Goal: Find specific page/section: Find specific page/section

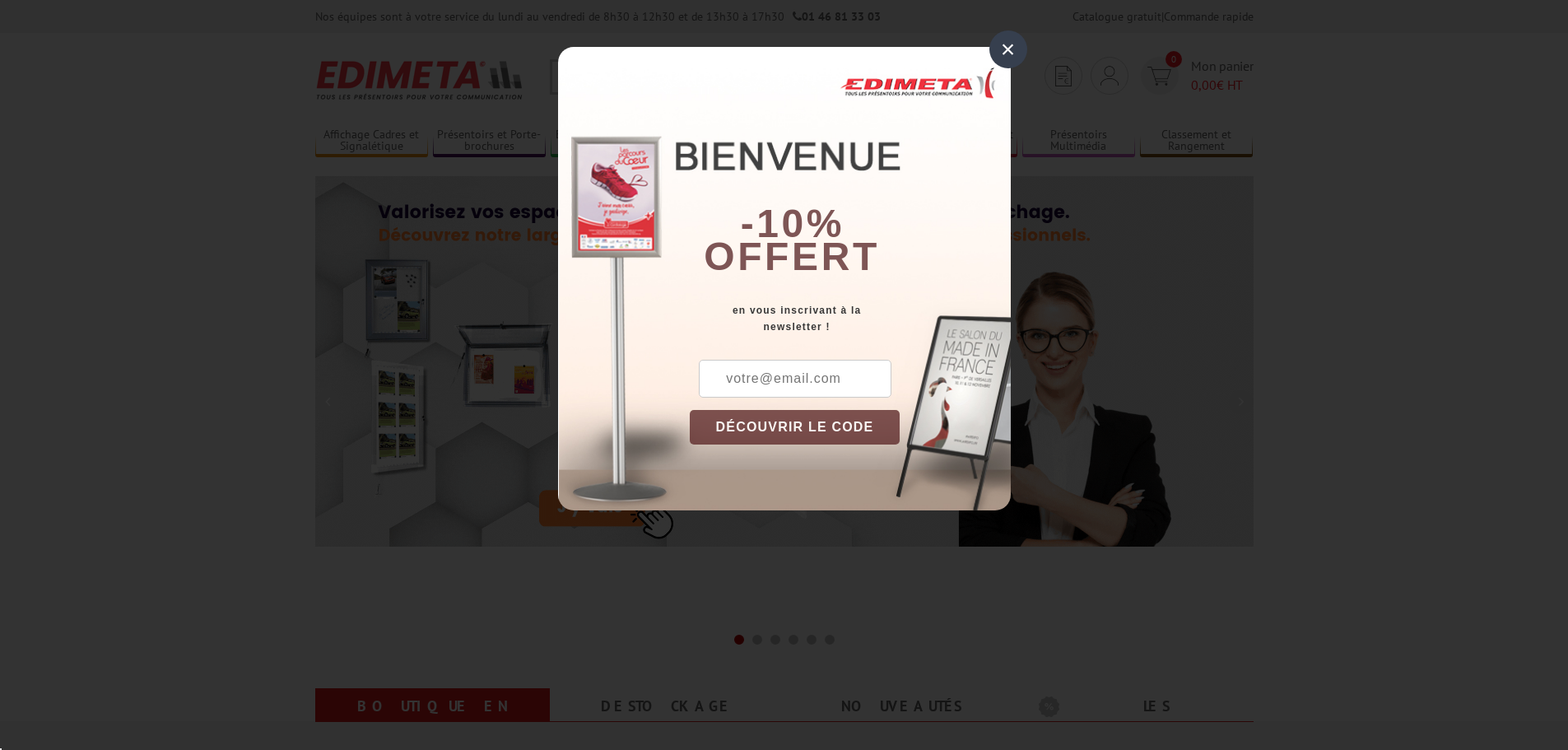
scroll to position [165, 0]
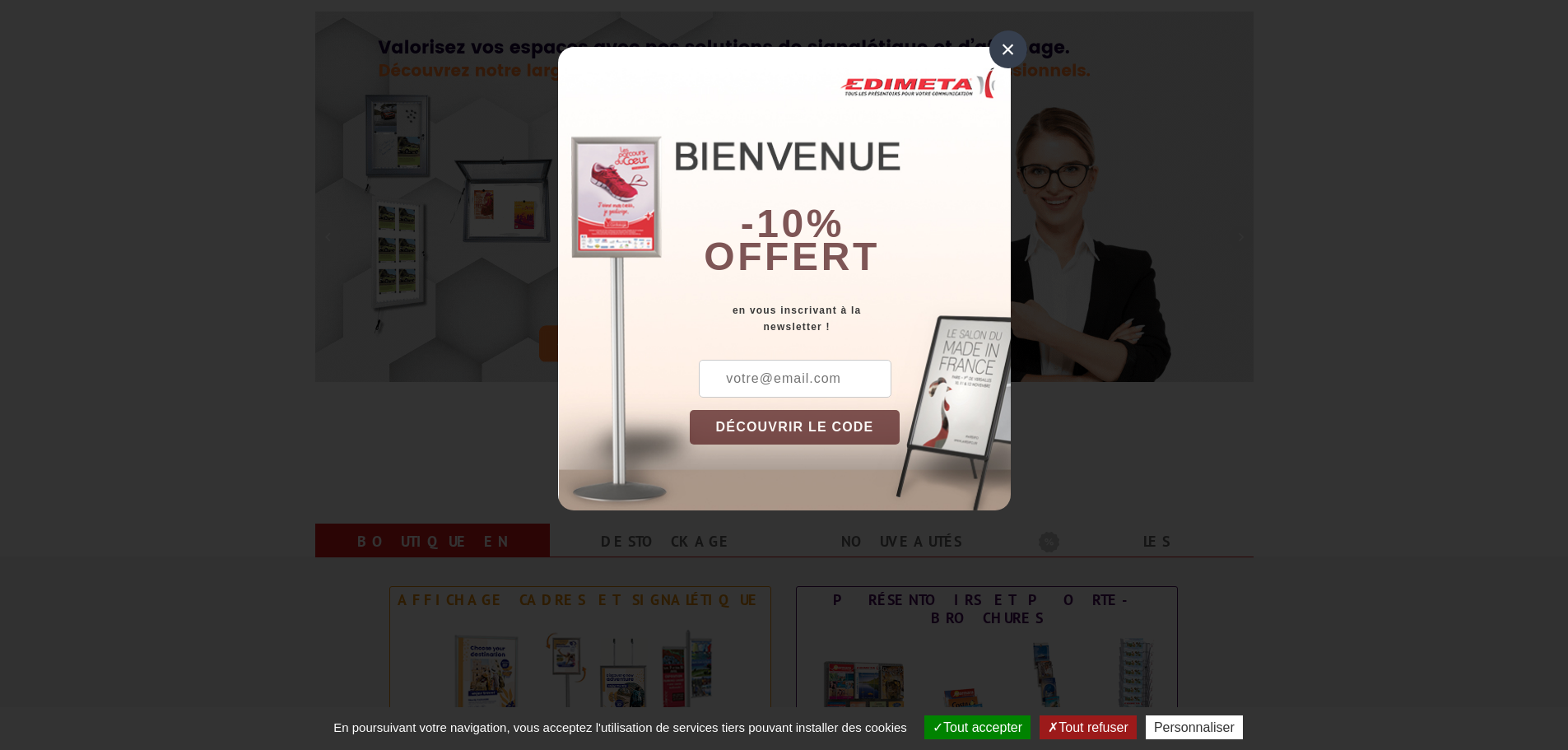
click at [998, 47] on div "×" at bounding box center [1008, 49] width 38 height 38
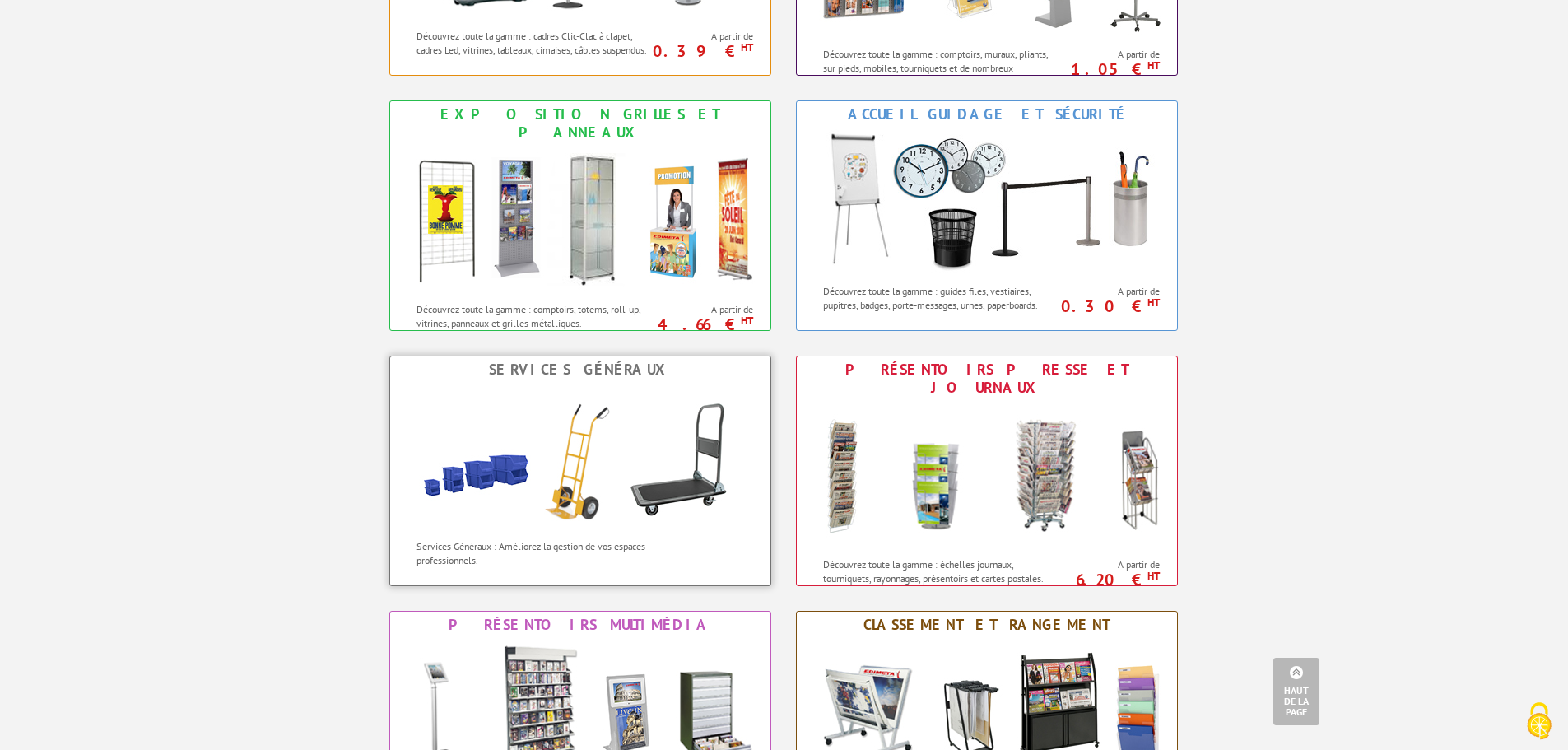
scroll to position [576, 0]
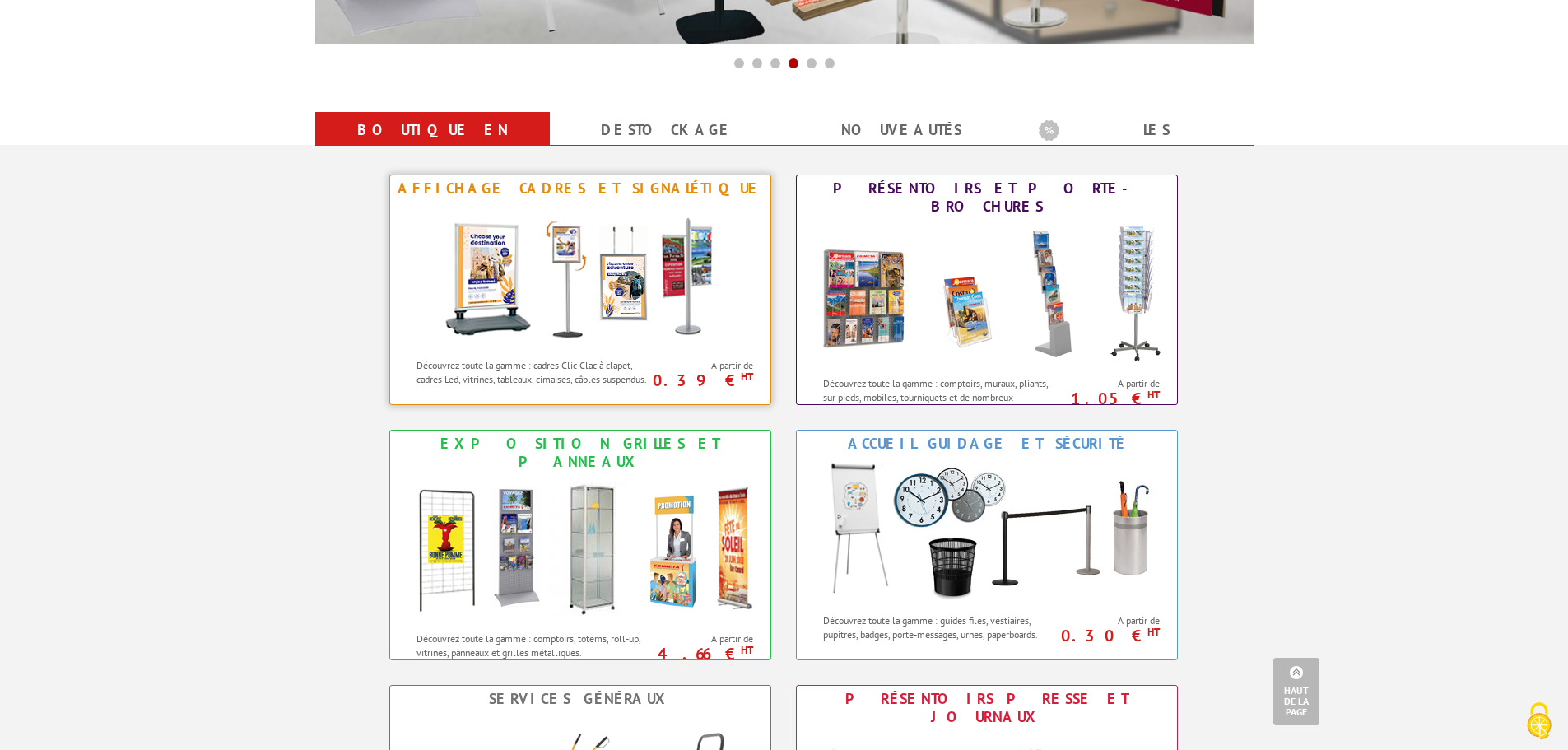
click at [610, 180] on div "Affichage Cadres et Signalétique" at bounding box center [580, 188] width 372 height 18
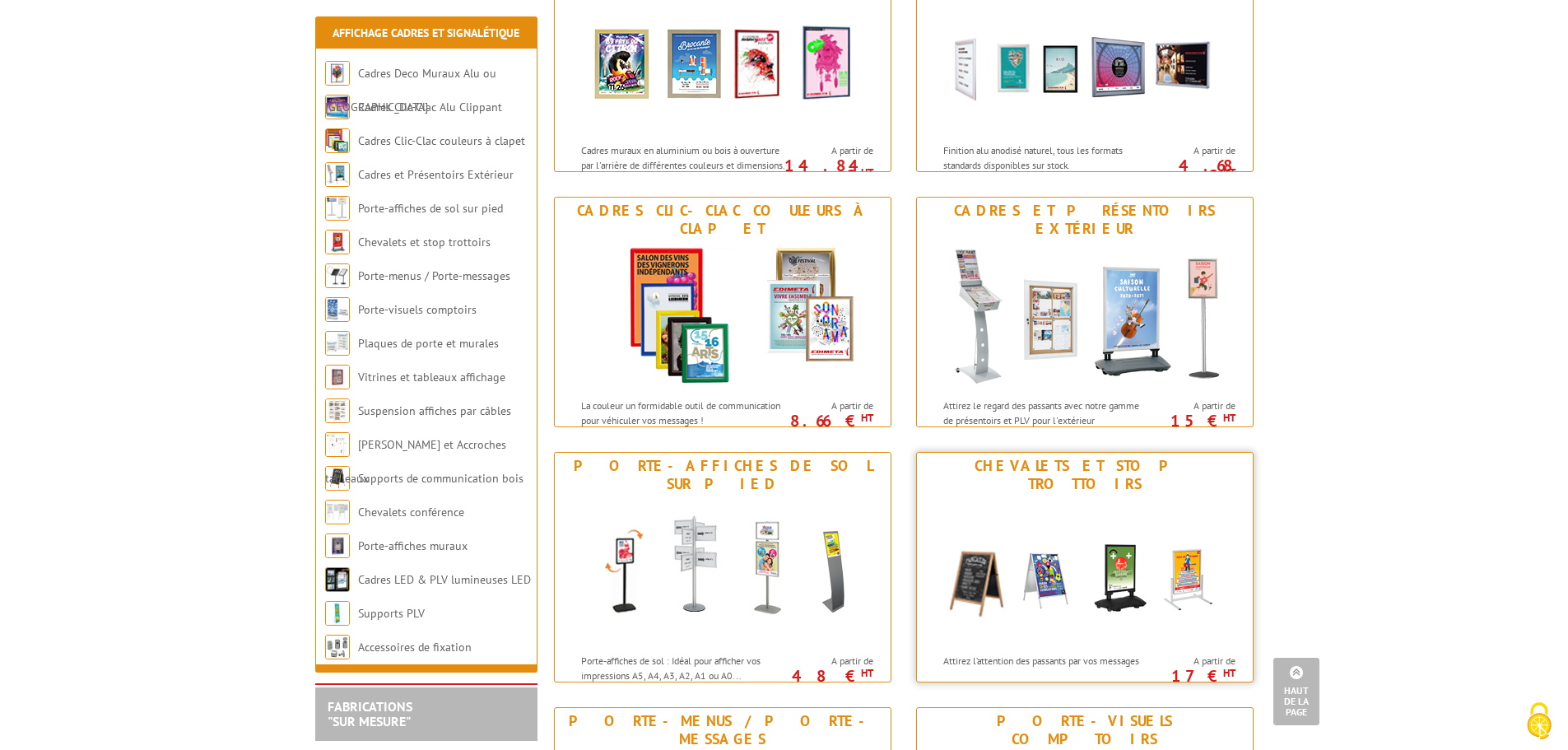
scroll to position [411, 0]
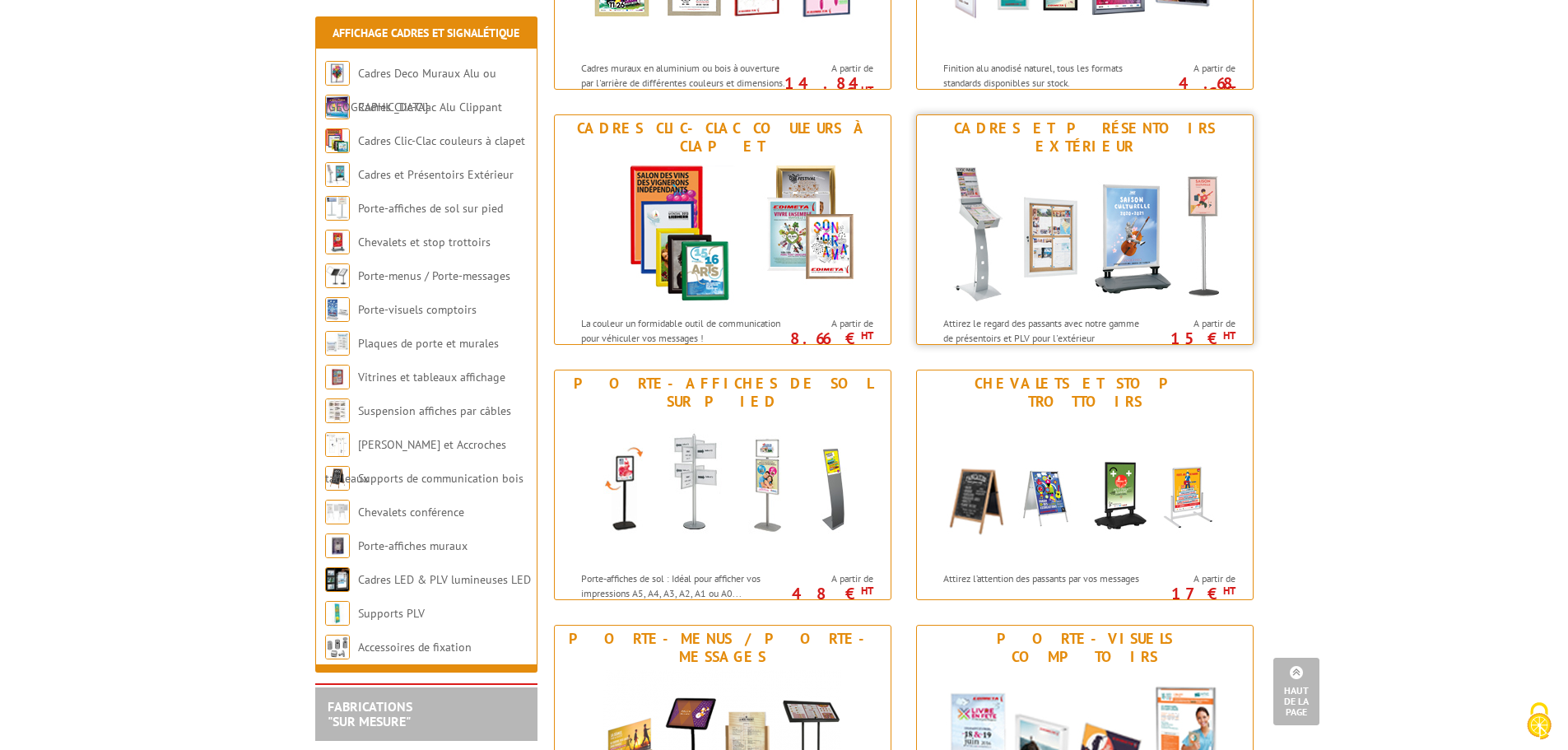
click at [1133, 196] on img at bounding box center [1084, 233] width 305 height 148
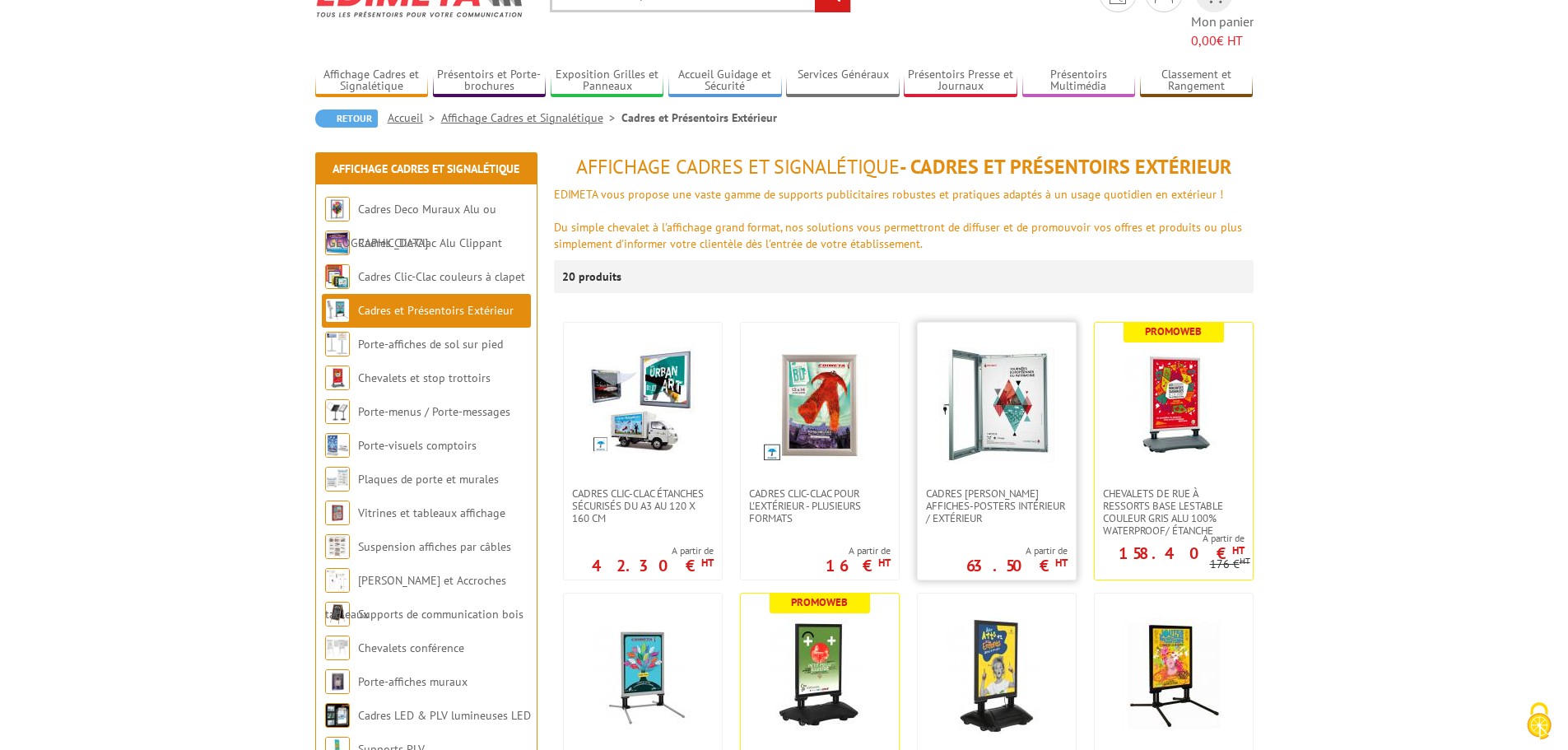
scroll to position [165, 0]
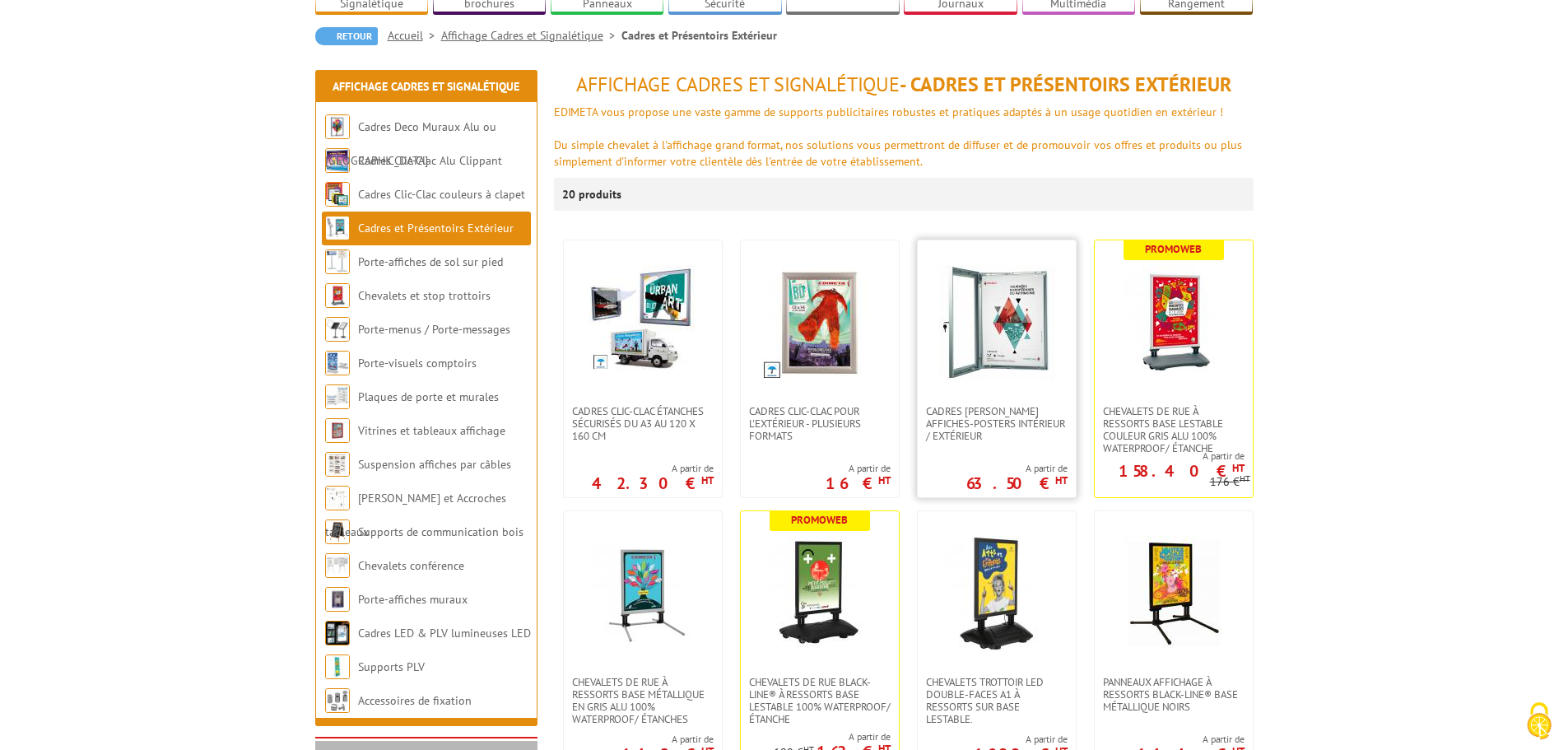
click at [1022, 300] on img at bounding box center [997, 322] width 115 height 115
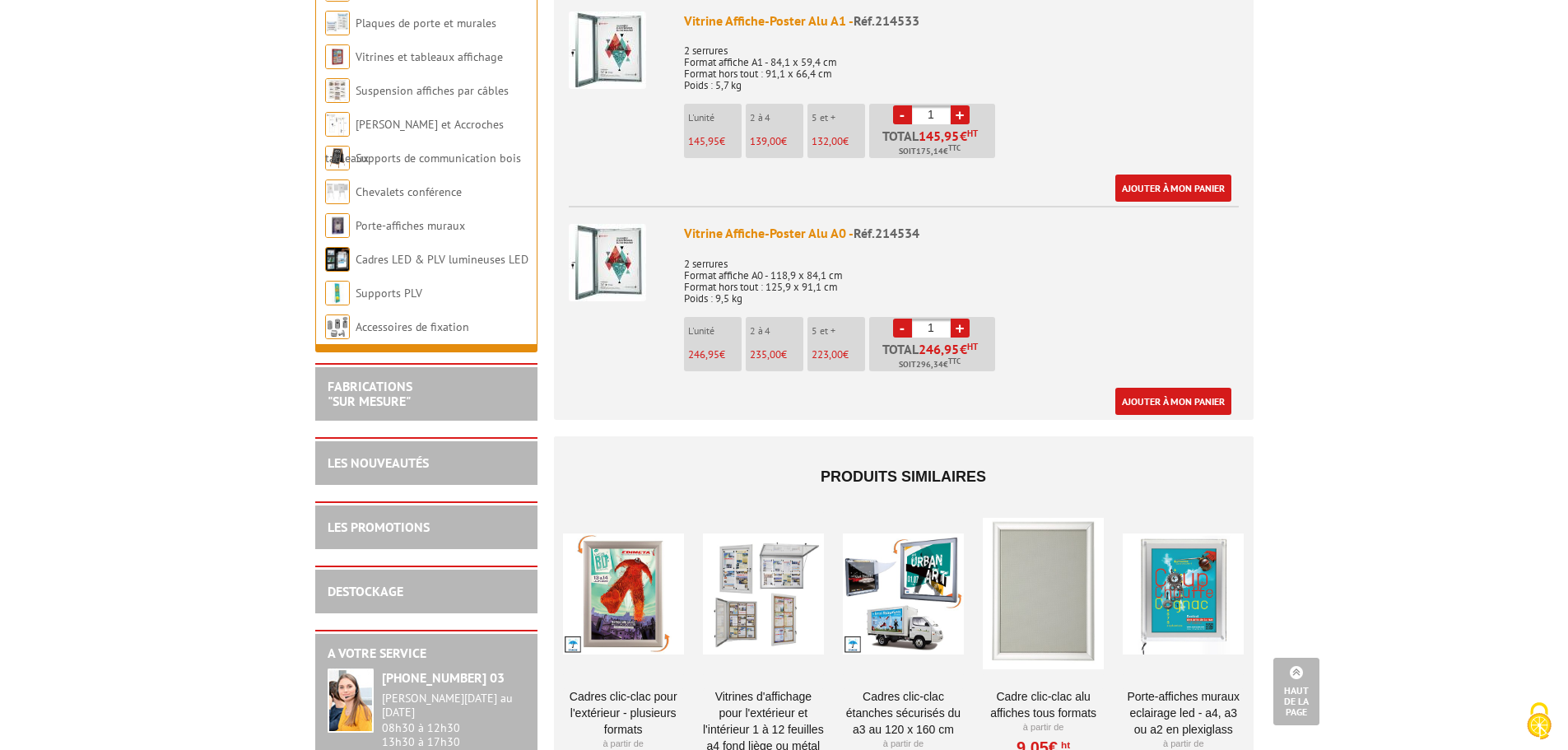
scroll to position [1399, 0]
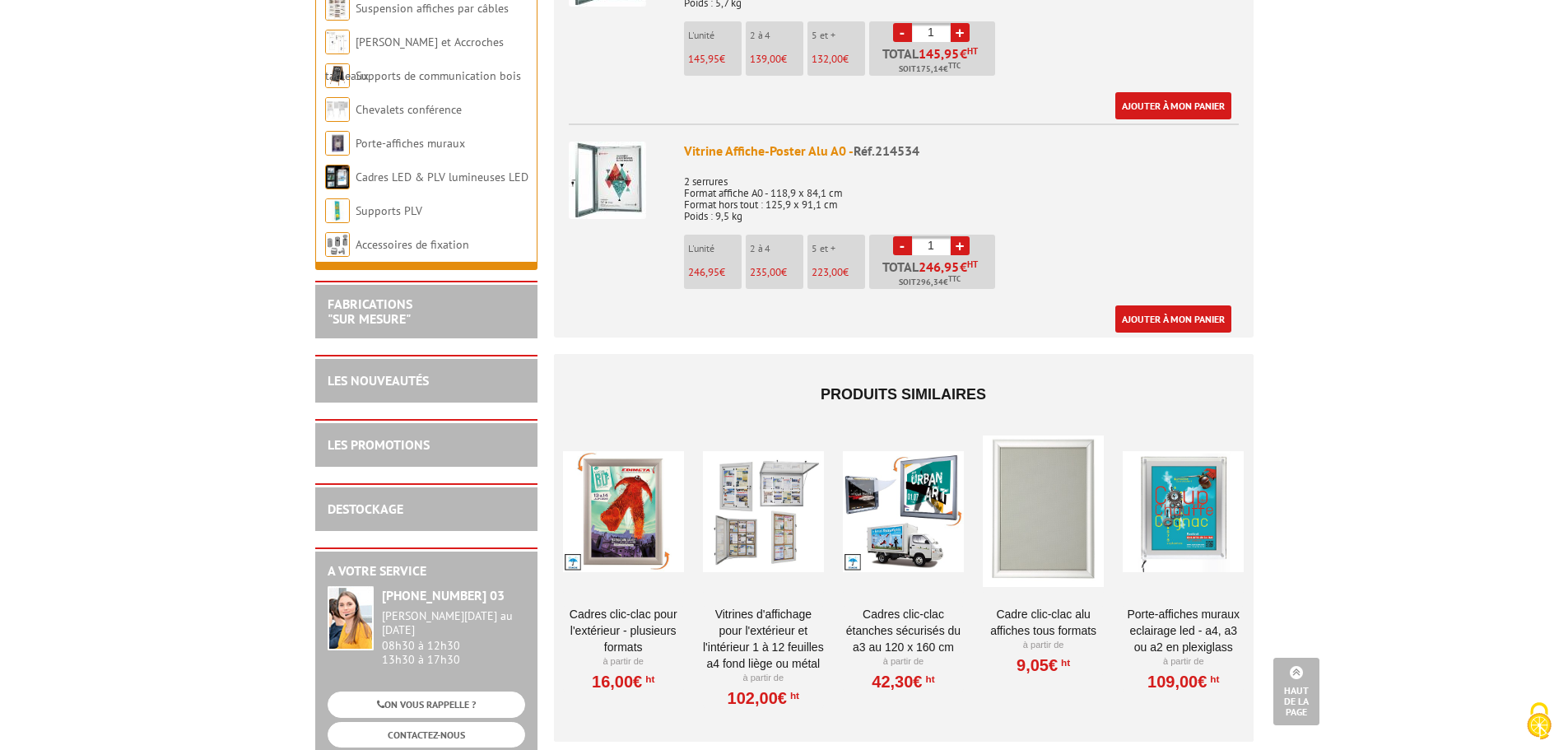
click at [764, 477] on div at bounding box center [764, 512] width 121 height 165
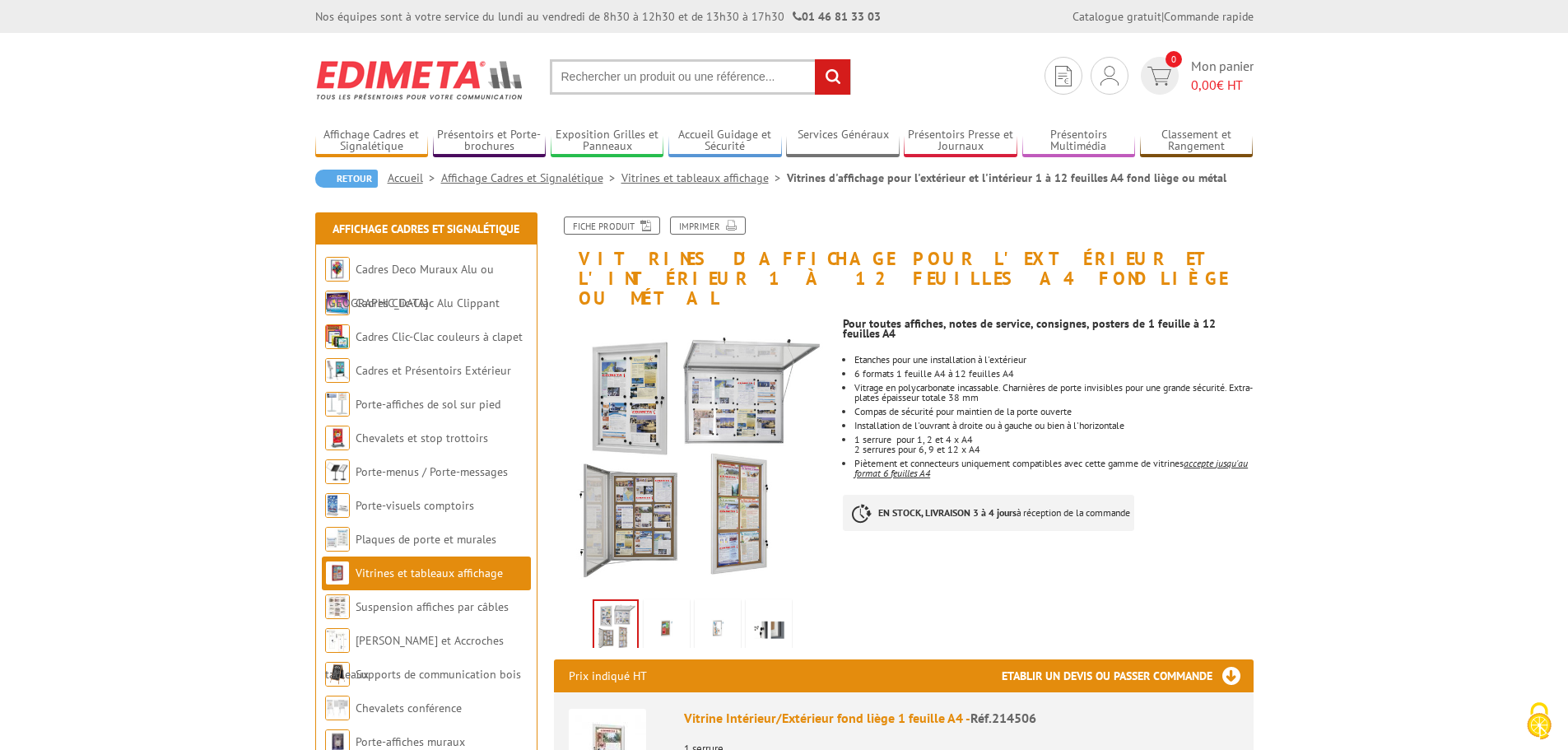
scroll to position [82, 0]
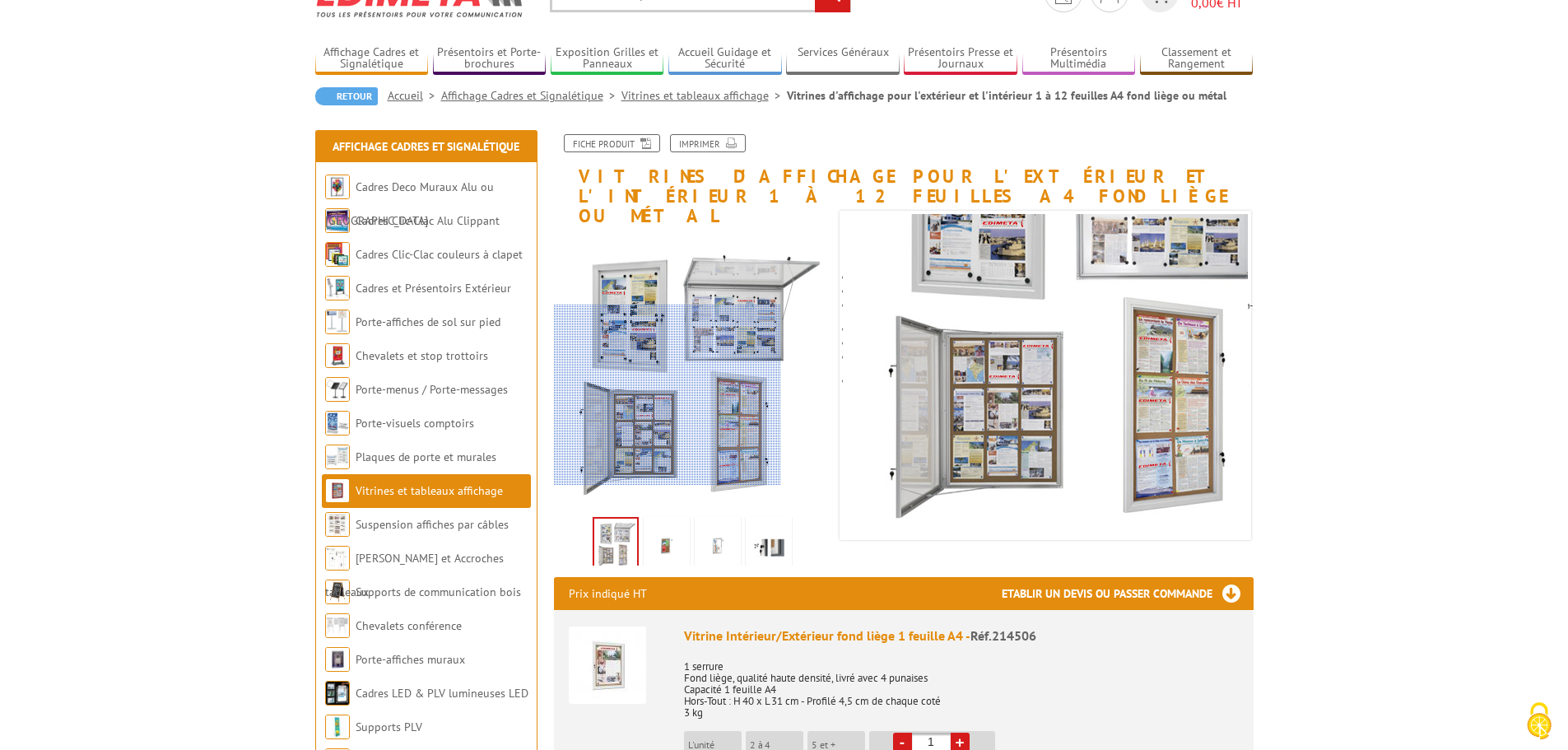
click at [629, 395] on div at bounding box center [668, 395] width 227 height 181
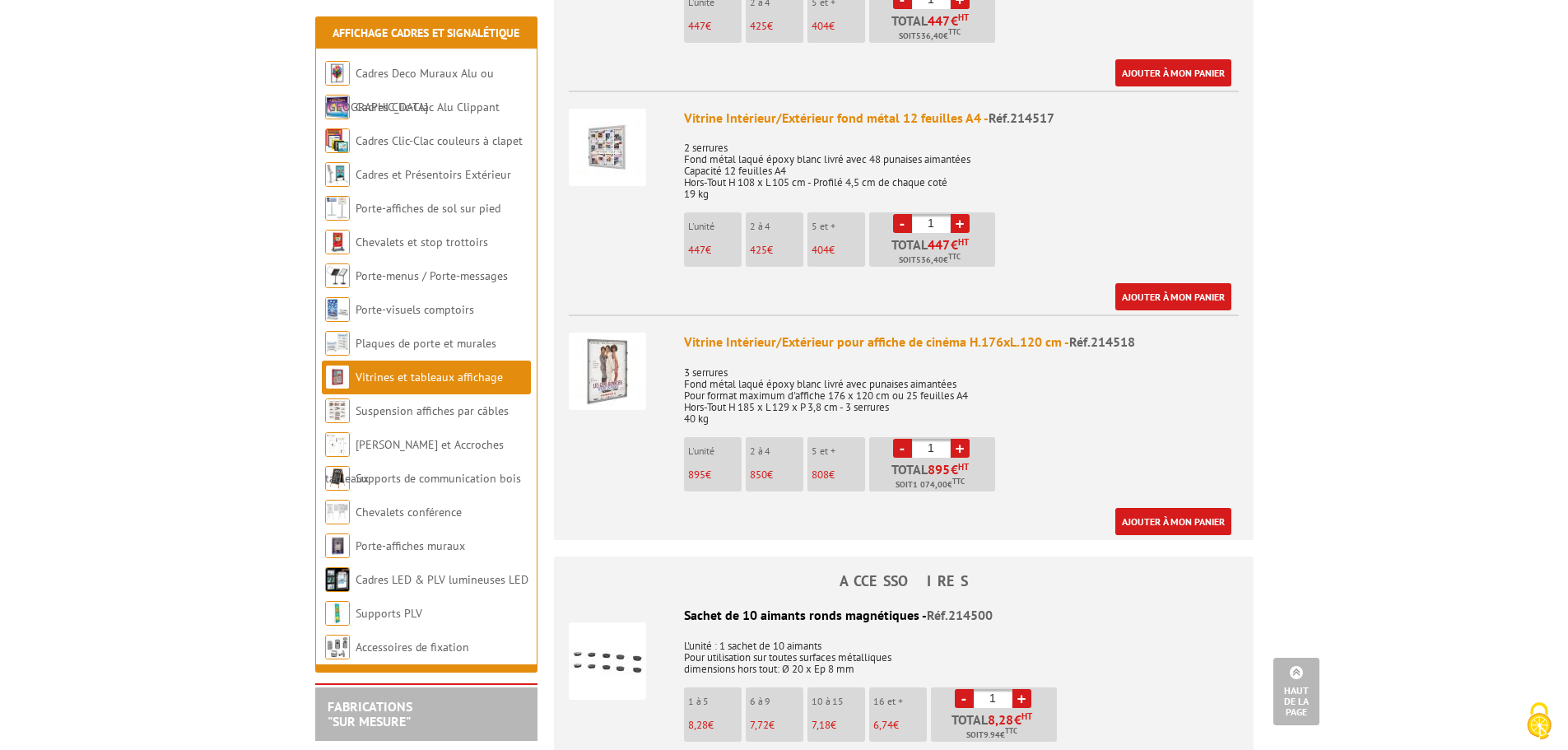
scroll to position [3079, 0]
